Goal: Information Seeking & Learning: Check status

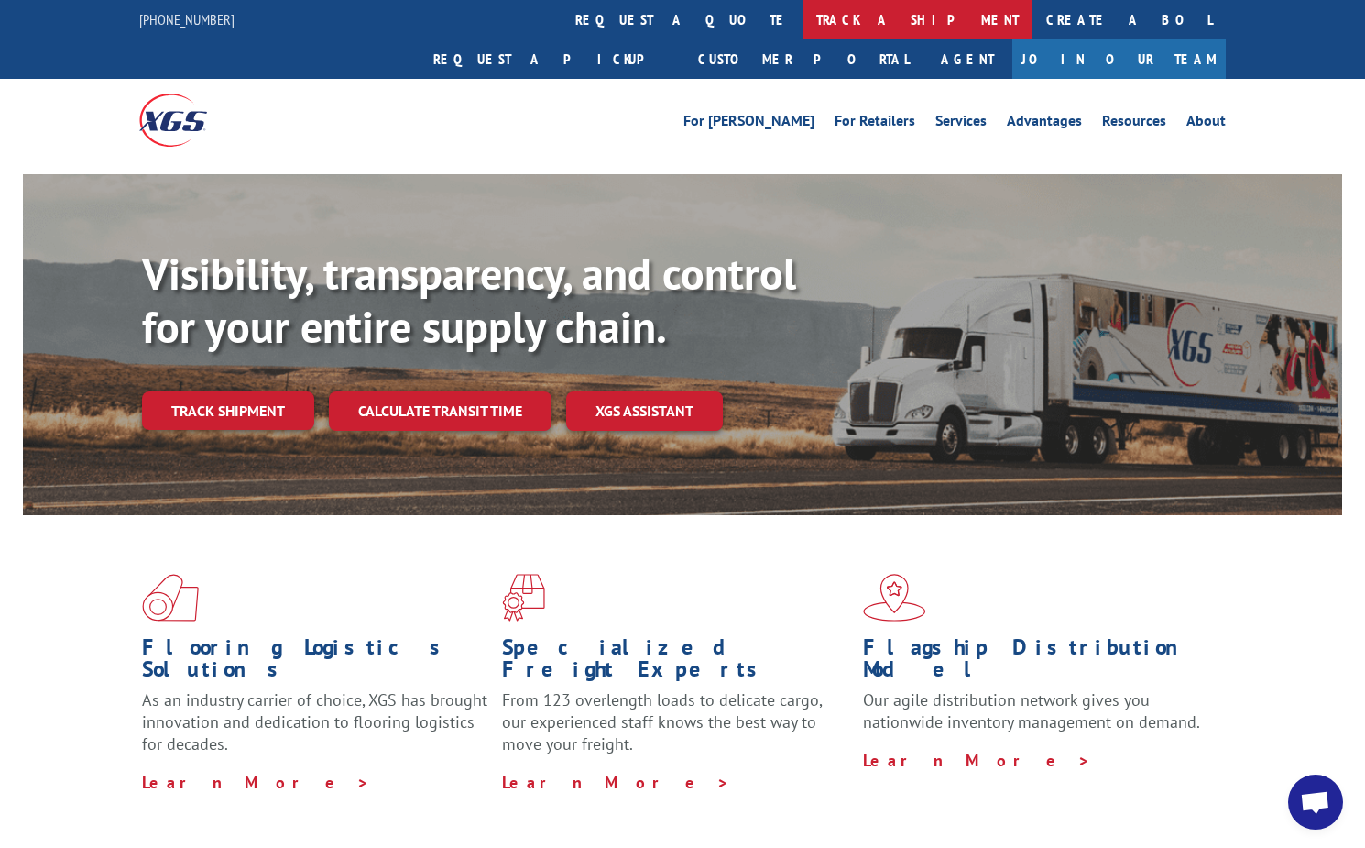
click at [803, 32] on link "track a shipment" at bounding box center [918, 19] width 230 height 39
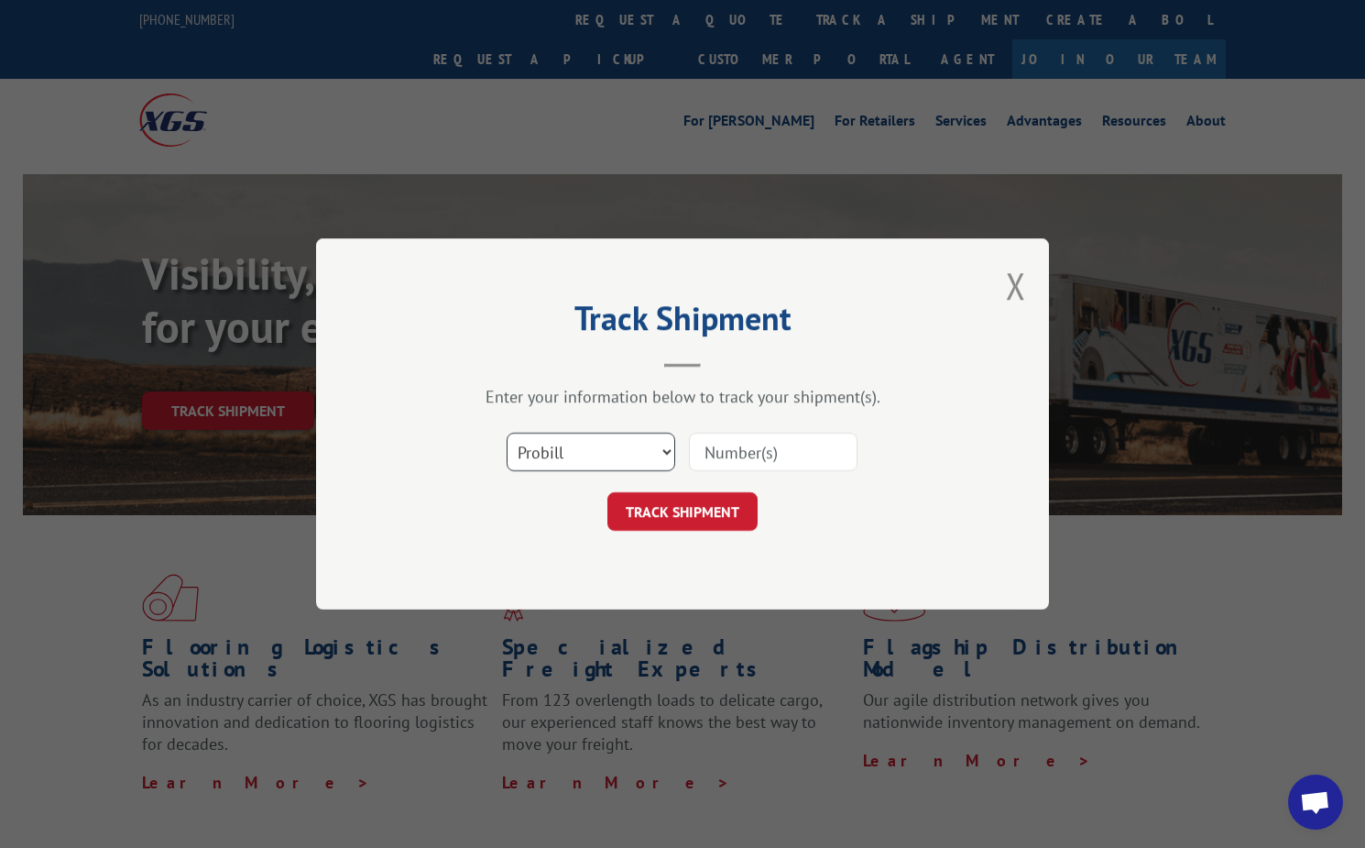
click at [627, 469] on select "Select category... Probill BOL PO" at bounding box center [591, 451] width 169 height 38
select select "bol"
click at [507, 432] on select "Select category... Probill BOL PO" at bounding box center [591, 451] width 169 height 38
click at [717, 459] on input at bounding box center [773, 451] width 169 height 38
click at [722, 448] on input at bounding box center [773, 451] width 169 height 38
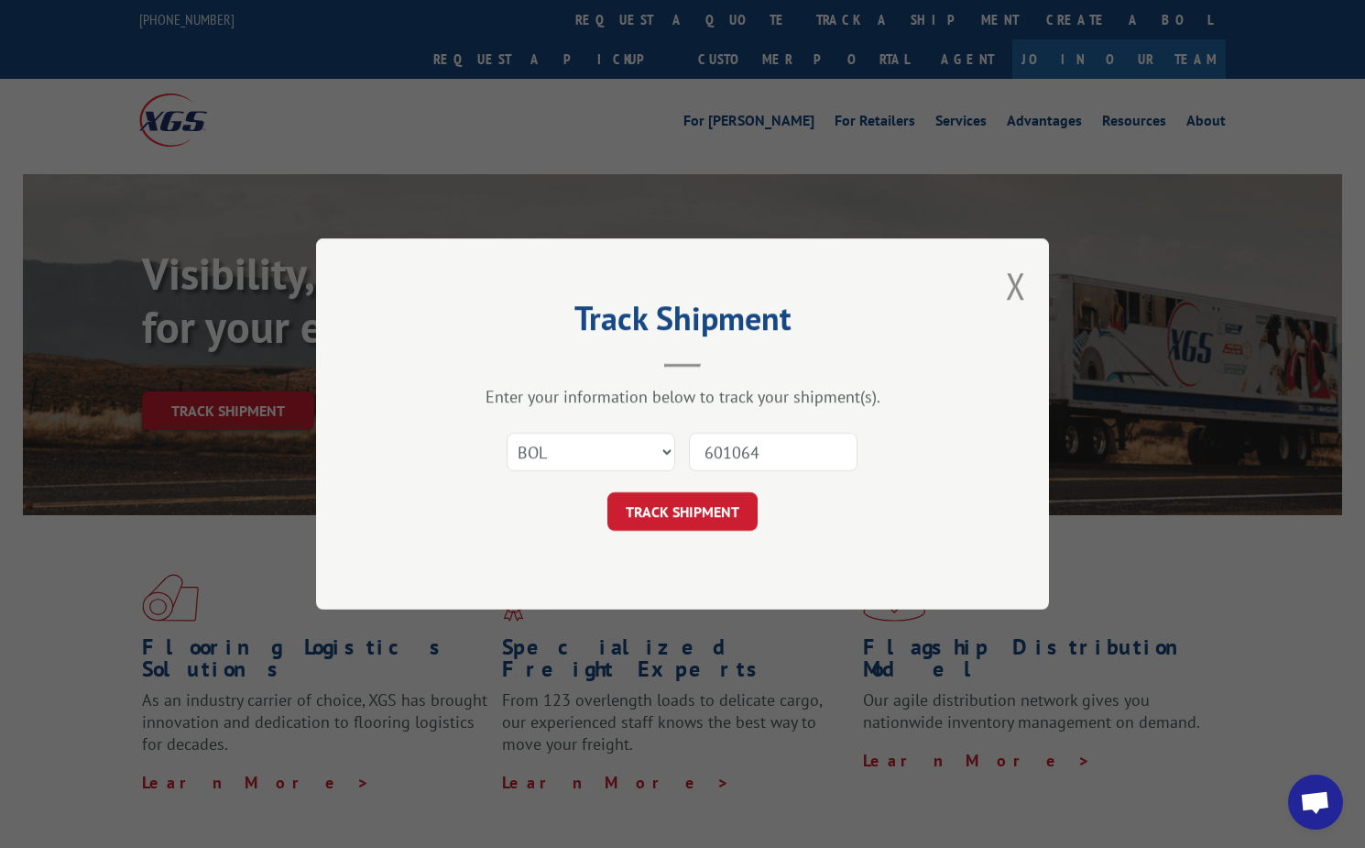
type input "6010641"
click button "TRACK SHIPMENT" at bounding box center [683, 511] width 150 height 38
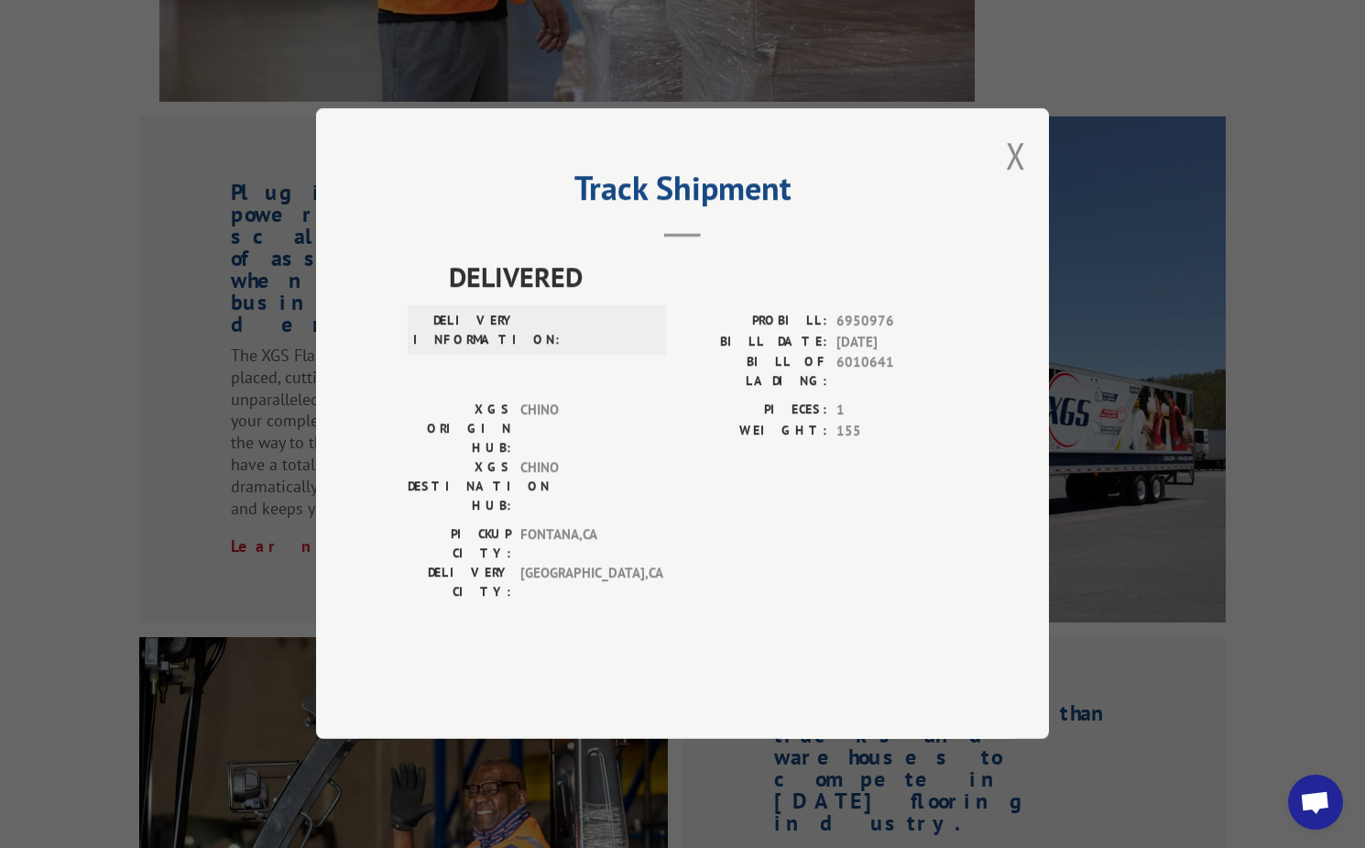
scroll to position [1313, 0]
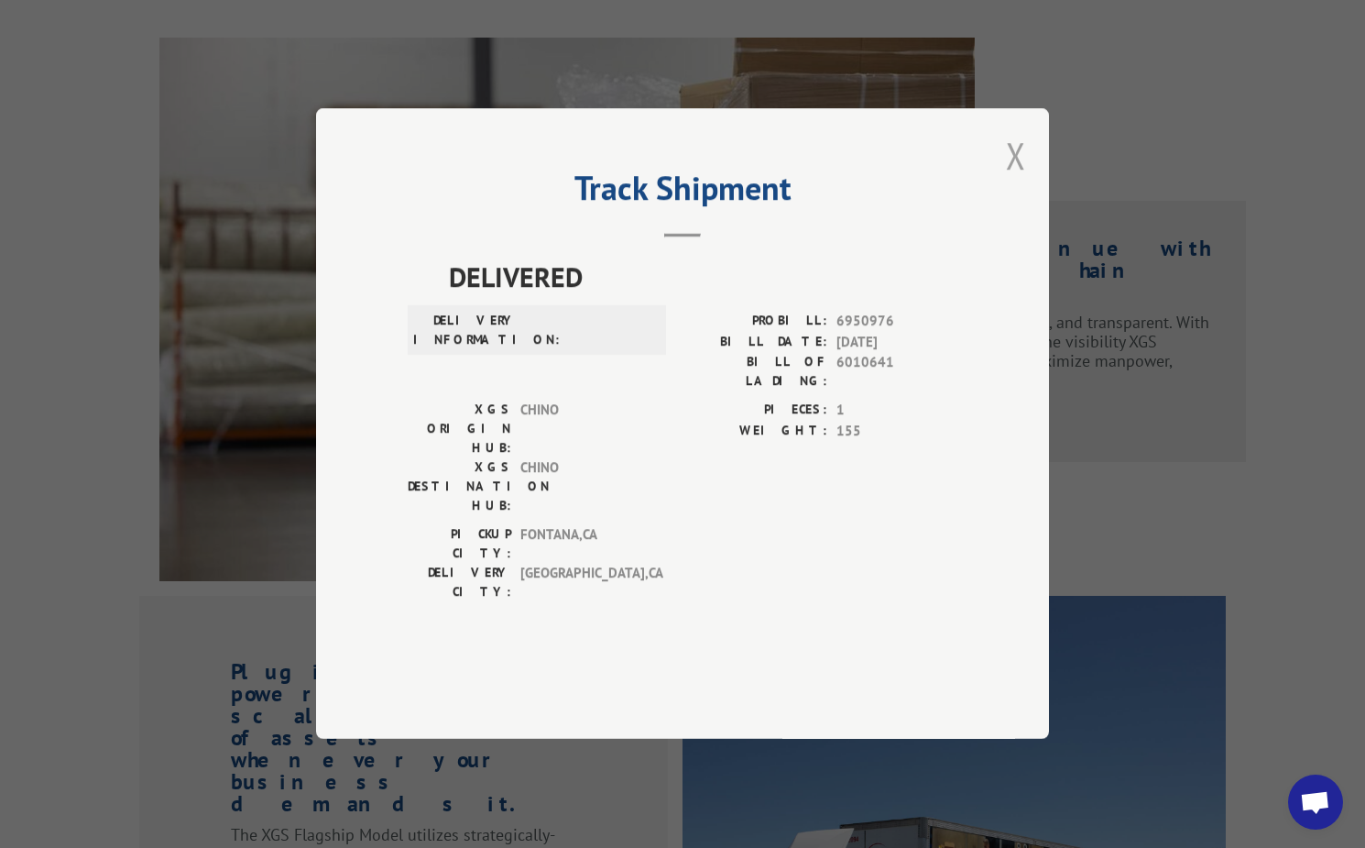
click at [1012, 180] on button "Close modal" at bounding box center [1016, 155] width 20 height 49
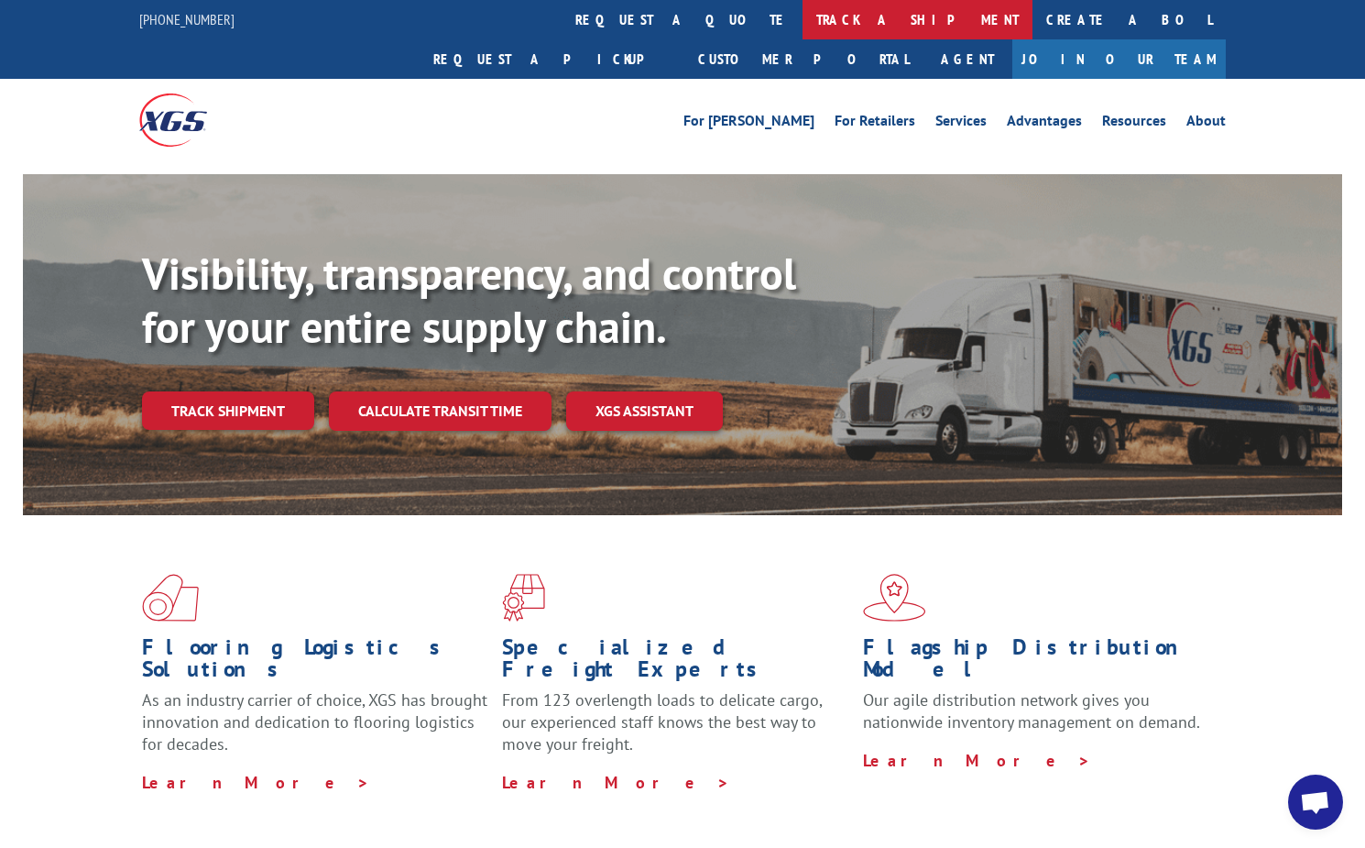
click at [803, 27] on link "track a shipment" at bounding box center [918, 19] width 230 height 39
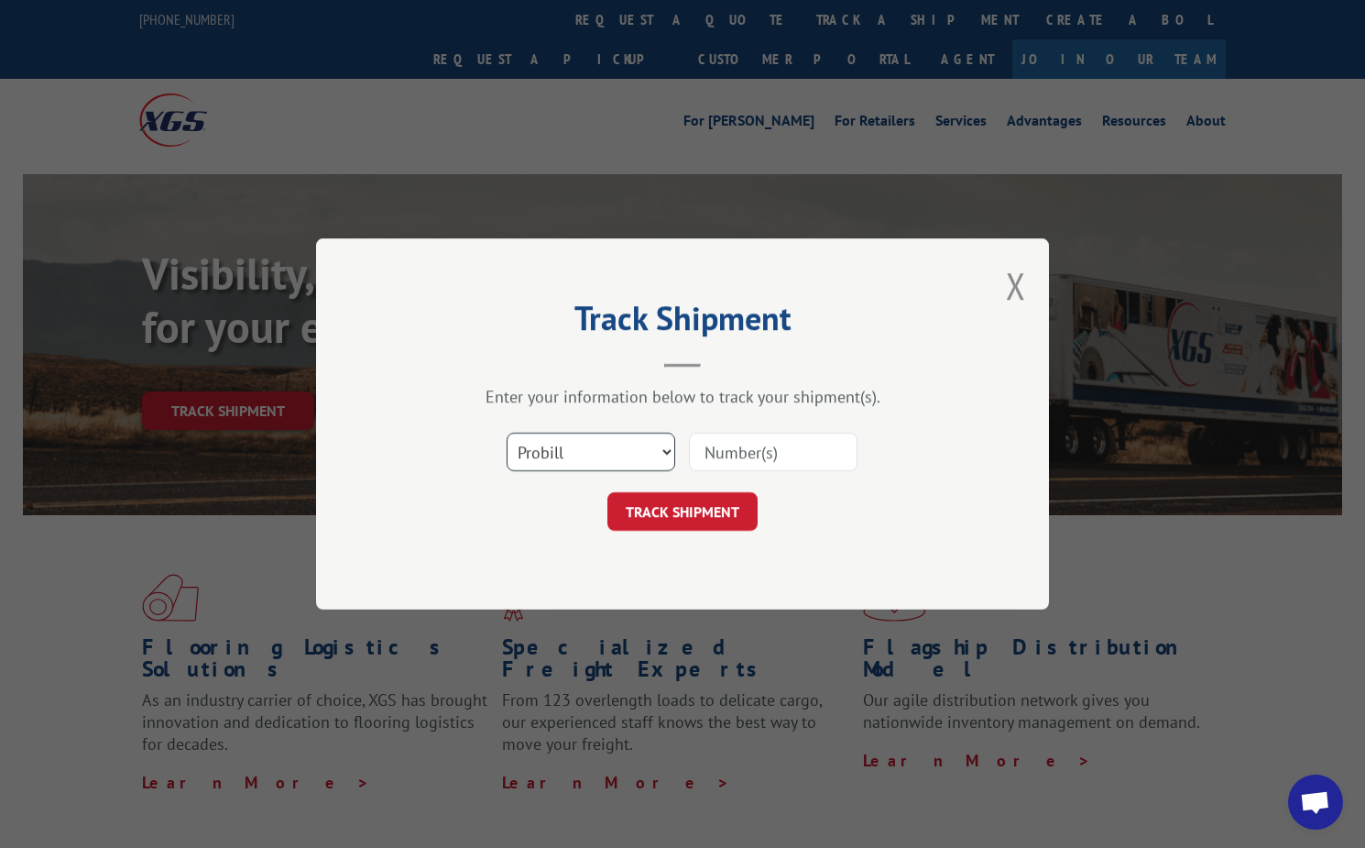
click at [588, 457] on select "Select category... Probill BOL PO" at bounding box center [591, 451] width 169 height 38
select select "bol"
click at [507, 432] on select "Select category... Probill BOL PO" at bounding box center [591, 451] width 169 height 38
click at [756, 456] on input at bounding box center [773, 451] width 169 height 38
type input "6010641"
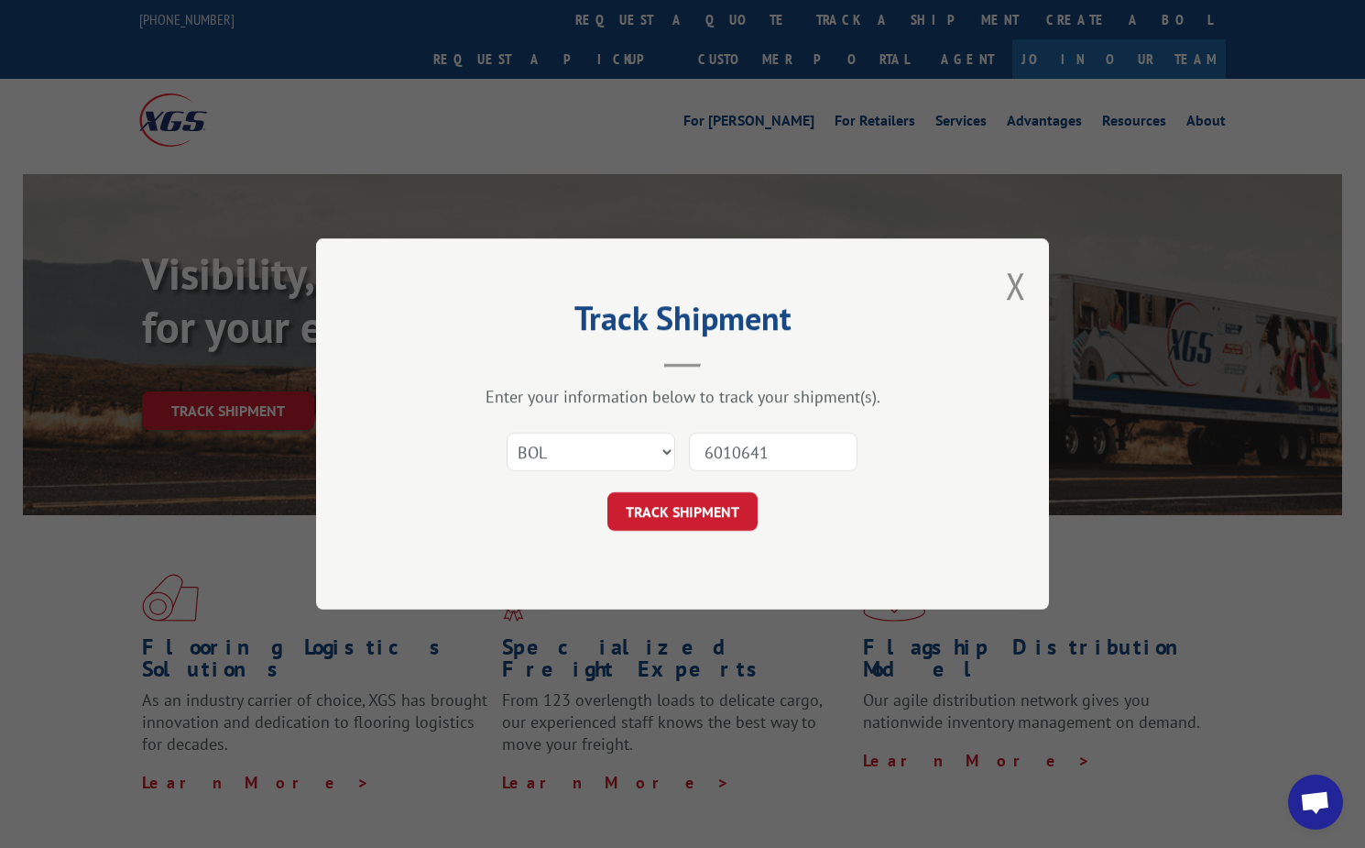
click button "TRACK SHIPMENT" at bounding box center [683, 511] width 150 height 38
